Goal: Navigation & Orientation: Find specific page/section

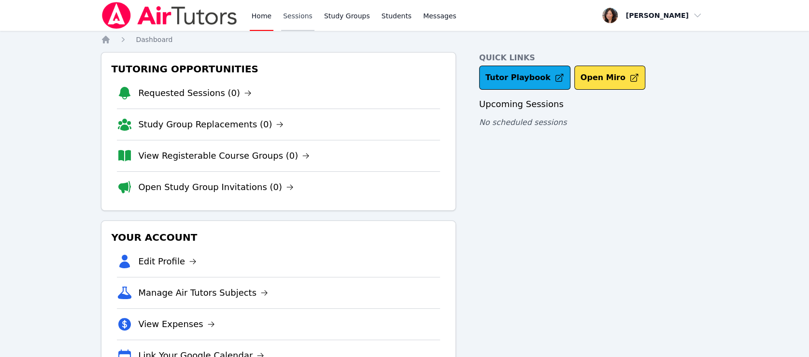
click at [289, 14] on link "Sessions" at bounding box center [297, 15] width 33 height 31
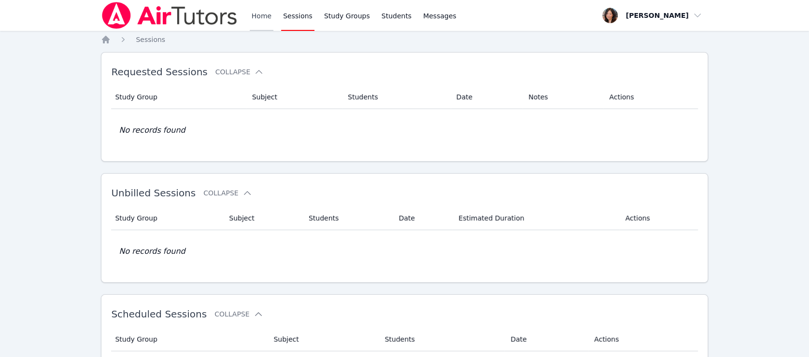
click at [266, 16] on link "Home" at bounding box center [262, 15] width 24 height 31
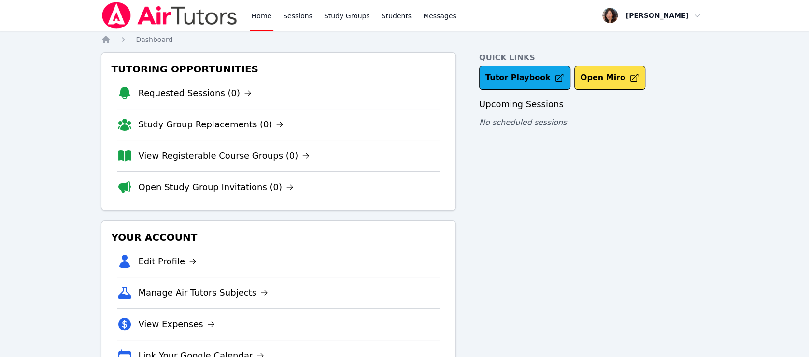
click at [266, 16] on link "Home" at bounding box center [262, 15] width 24 height 31
click at [293, 14] on link "Sessions" at bounding box center [297, 15] width 33 height 31
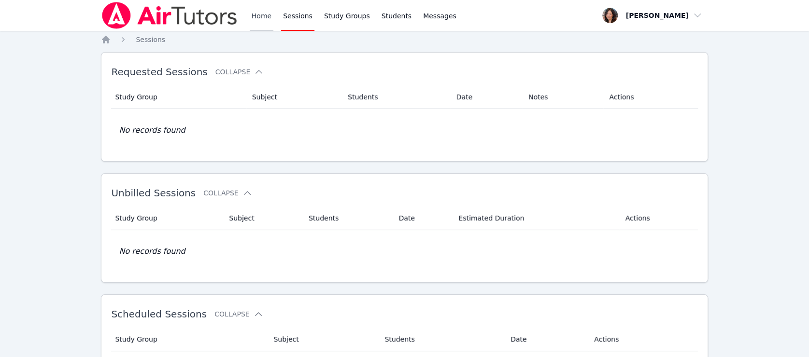
click at [251, 13] on link "Home" at bounding box center [262, 15] width 24 height 31
